Goal: Transaction & Acquisition: Obtain resource

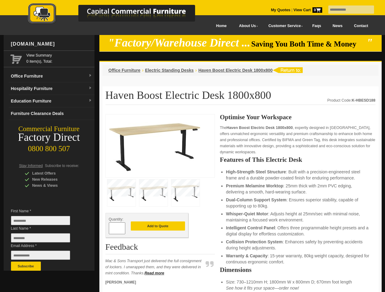
click at [347, 10] on input "text" at bounding box center [351, 9] width 46 height 8
click at [45, 240] on input "Last Name *" at bounding box center [40, 238] width 59 height 9
click at [26, 267] on button "Subscribe" at bounding box center [26, 266] width 30 height 9
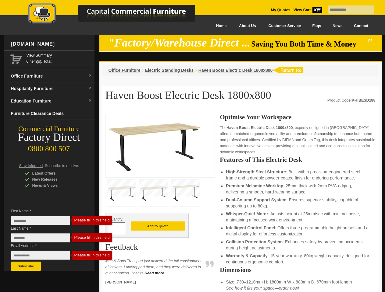
click at [240, 203] on li "Dual-Column Support System : Ensures superior stability, capable of supporting …" at bounding box center [297, 203] width 143 height 12
click at [158, 227] on button "Add to Quote" at bounding box center [158, 226] width 54 height 9
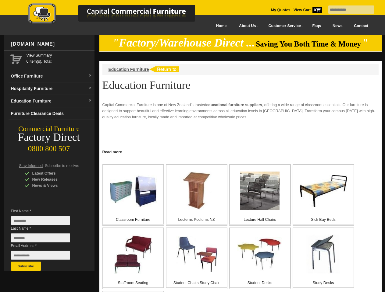
click at [347, 10] on input "text" at bounding box center [351, 9] width 46 height 8
click at [45, 240] on input "Last Name *" at bounding box center [40, 238] width 59 height 9
click at [26, 267] on button "Subscribe" at bounding box center [26, 266] width 30 height 9
click at [240, 152] on link "Read more" at bounding box center [240, 152] width 282 height 8
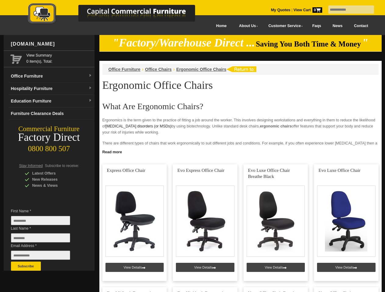
click at [347, 10] on input "text" at bounding box center [351, 9] width 46 height 8
click at [45, 240] on input "Last Name *" at bounding box center [40, 238] width 59 height 9
click at [26, 267] on button "Subscribe" at bounding box center [26, 266] width 30 height 9
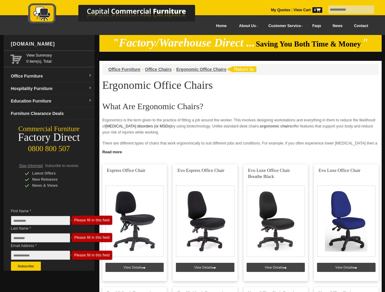
click at [240, 152] on link "Read more" at bounding box center [240, 152] width 282 height 8
